Goal: Navigation & Orientation: Find specific page/section

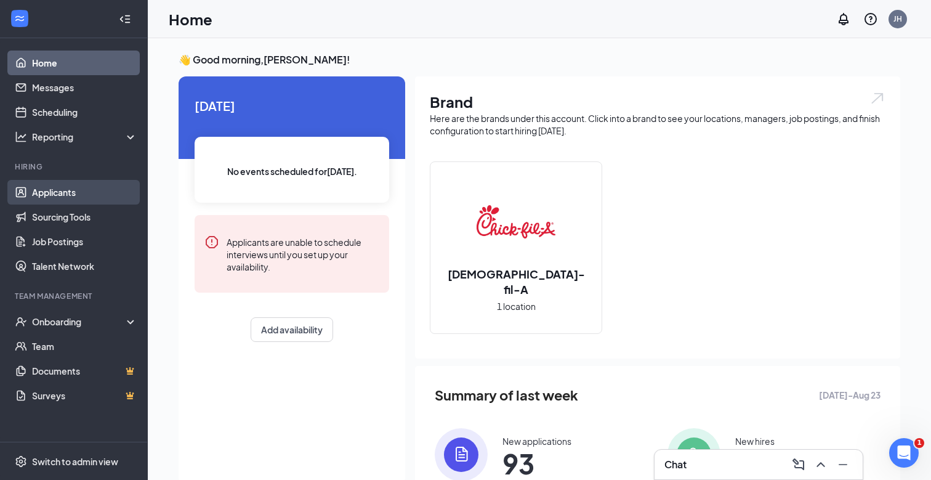
click at [44, 189] on link "Applicants" at bounding box center [84, 192] width 105 height 25
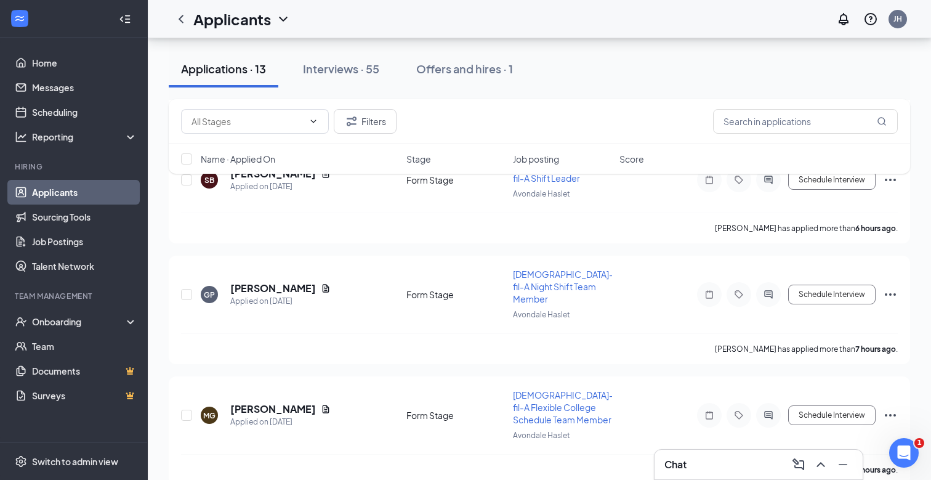
scroll to position [499, 0]
click at [330, 54] on button "Interviews · 55" at bounding box center [341, 68] width 101 height 37
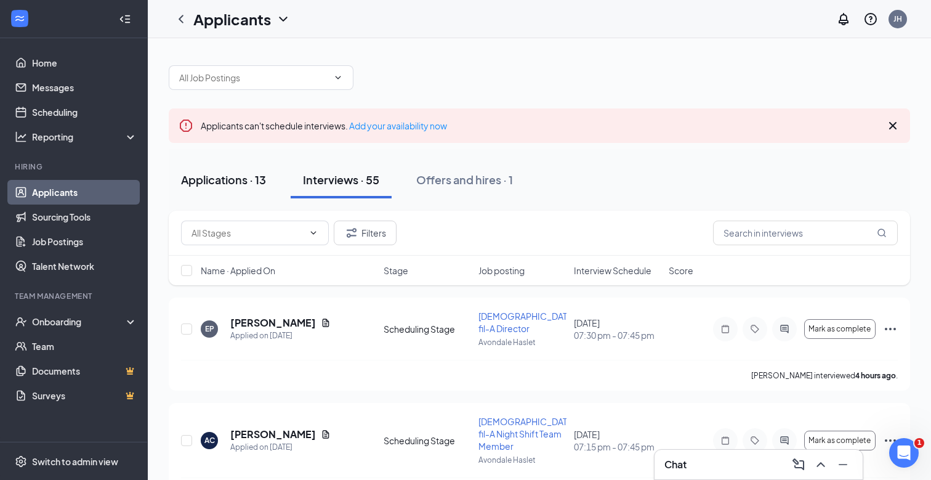
click at [223, 174] on div "Applications · 13" at bounding box center [223, 179] width 85 height 15
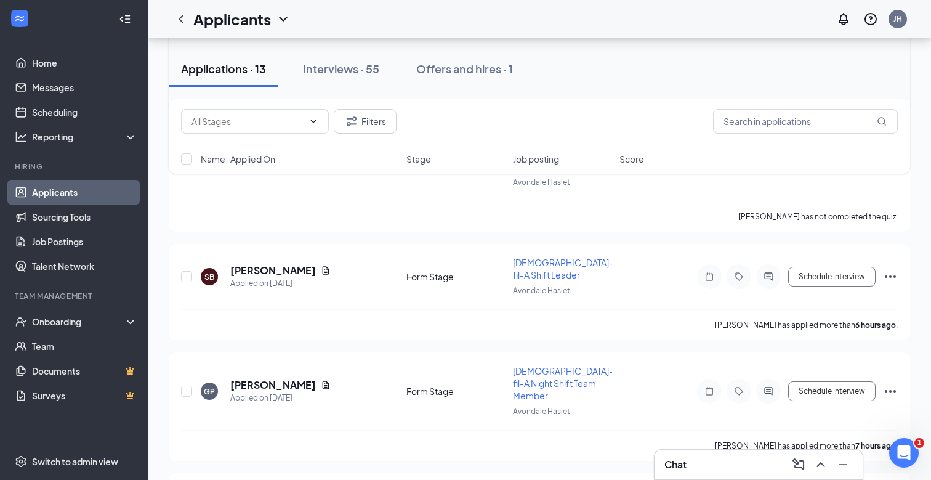
scroll to position [406, 0]
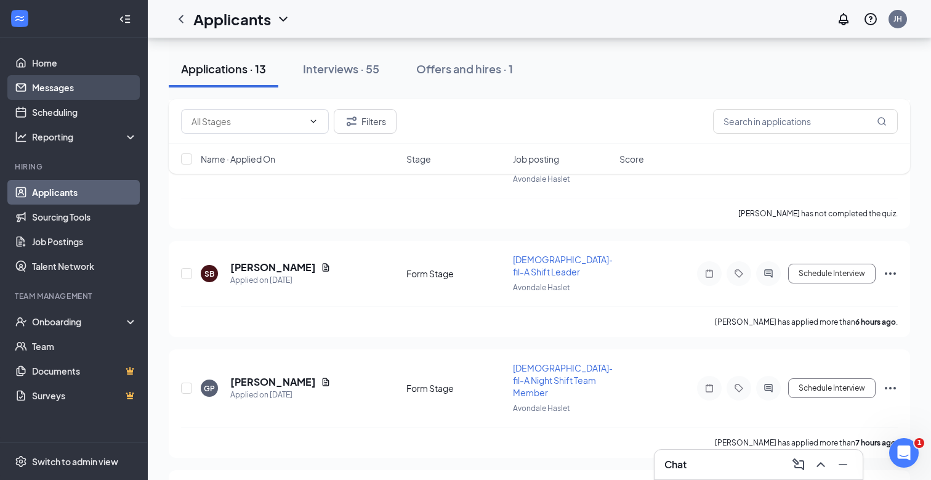
click at [62, 81] on link "Messages" at bounding box center [84, 87] width 105 height 25
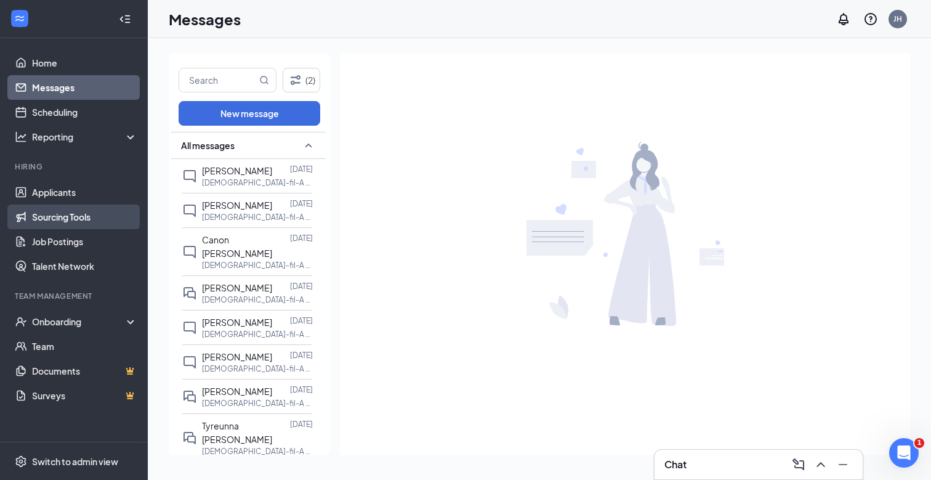
click at [65, 208] on link "Sourcing Tools" at bounding box center [84, 216] width 105 height 25
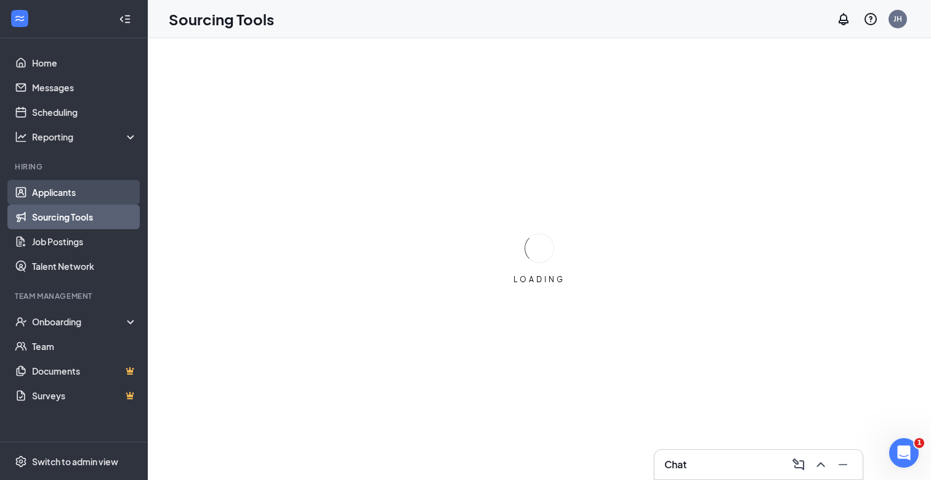
click at [67, 199] on link "Applicants" at bounding box center [84, 192] width 105 height 25
